Goal: Navigation & Orientation: Find specific page/section

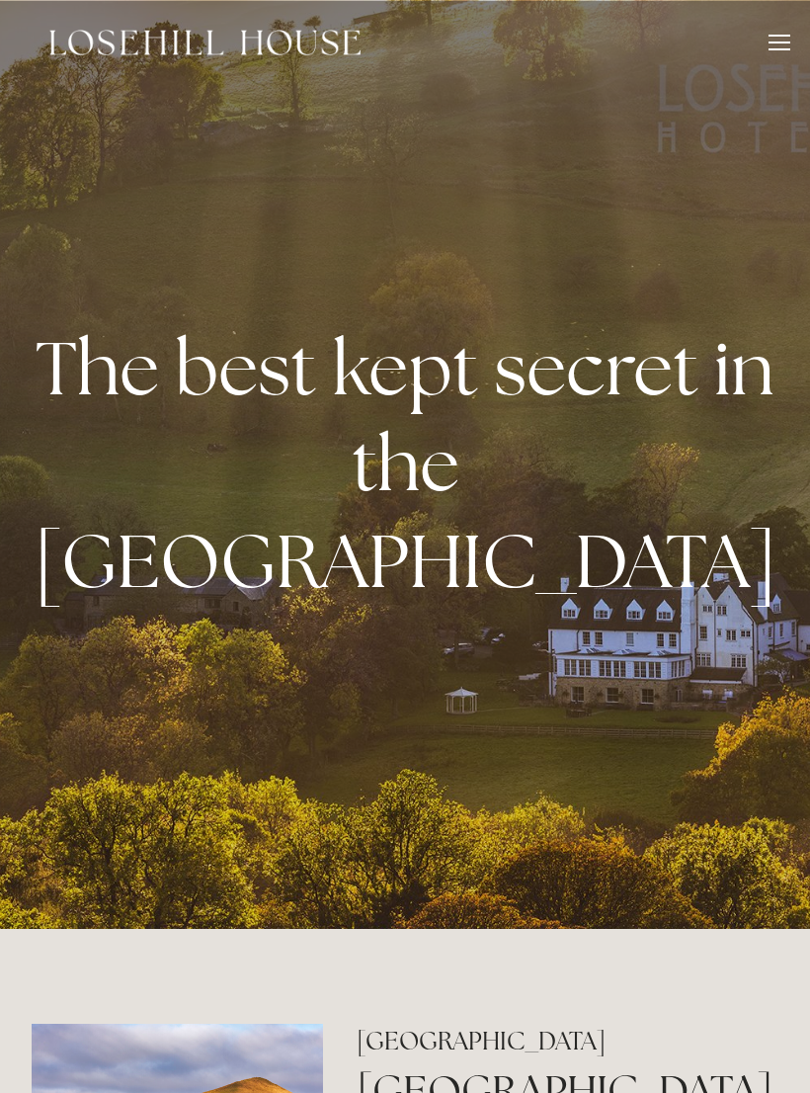
click at [775, 40] on div at bounding box center [780, 46] width 22 height 22
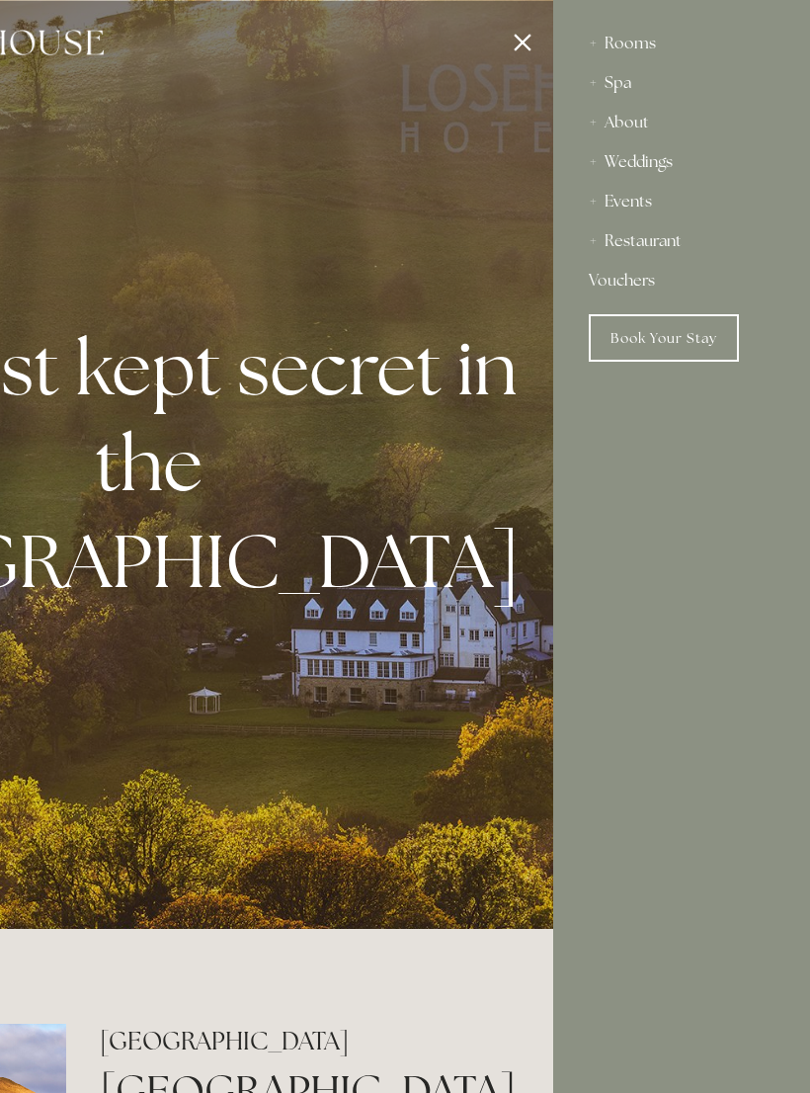
click at [623, 280] on link "Vouchers" at bounding box center [682, 281] width 186 height 40
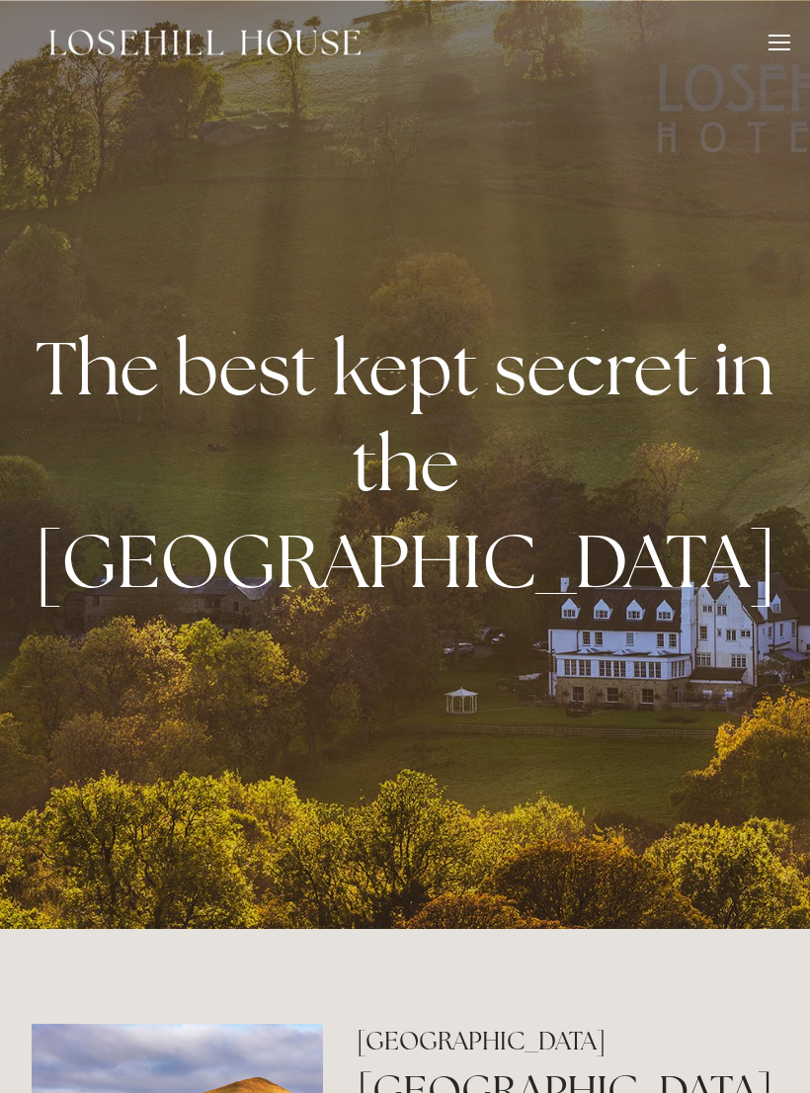
click at [760, 55] on div "Rooms Rooms Your Stay Book a stay Offers Spa About" at bounding box center [405, 42] width 771 height 85
click at [774, 39] on div at bounding box center [780, 46] width 22 height 22
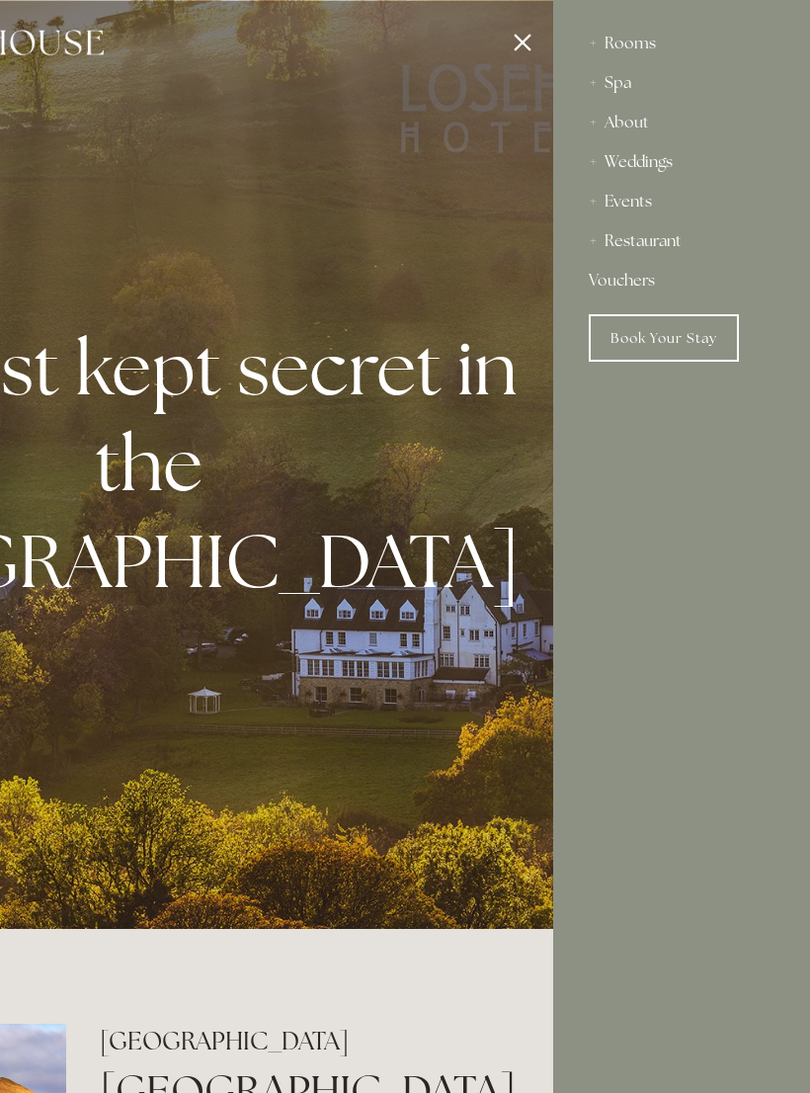
click at [651, 239] on div "Restaurant" at bounding box center [682, 241] width 186 height 40
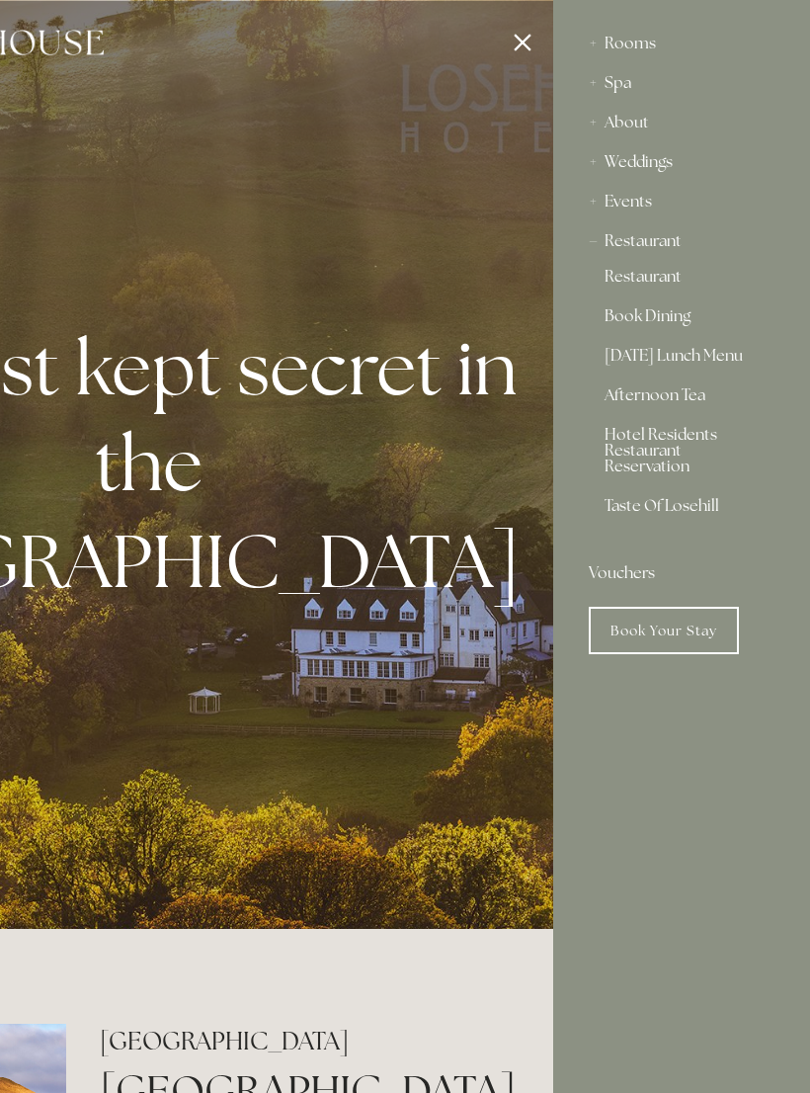
click at [654, 394] on link "Afternoon Tea" at bounding box center [682, 399] width 154 height 24
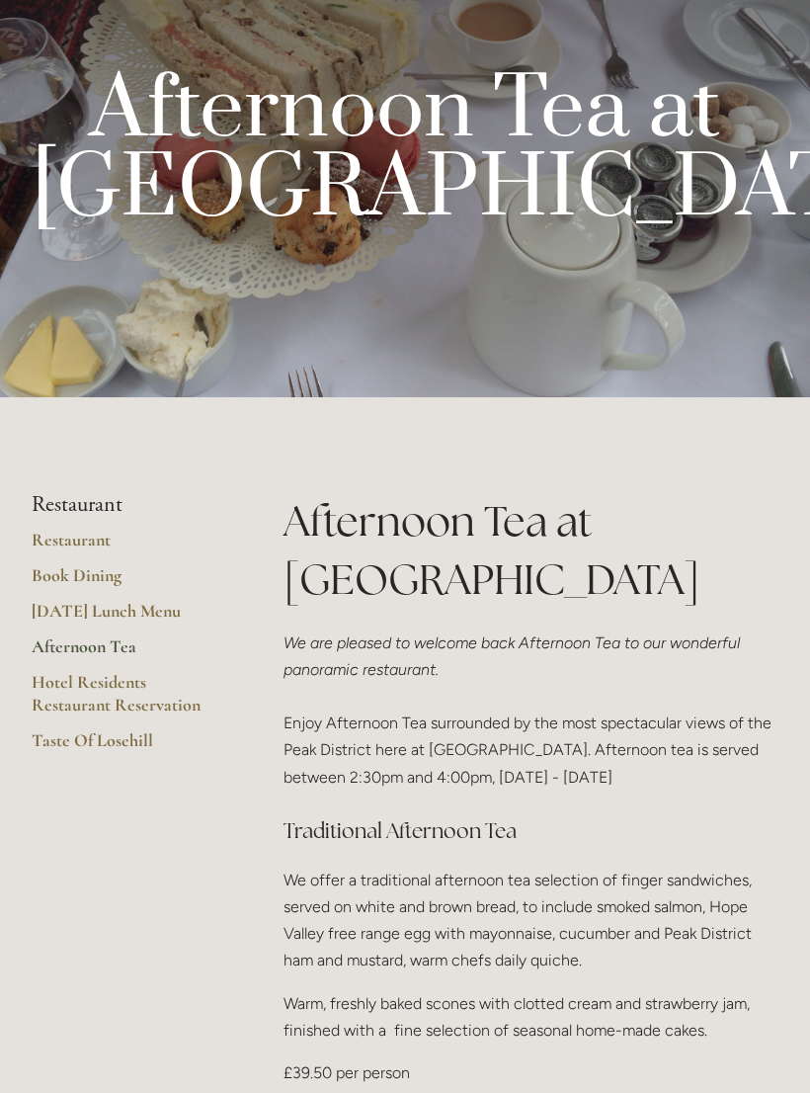
scroll to position [87, 0]
